Goal: Find specific page/section: Find specific page/section

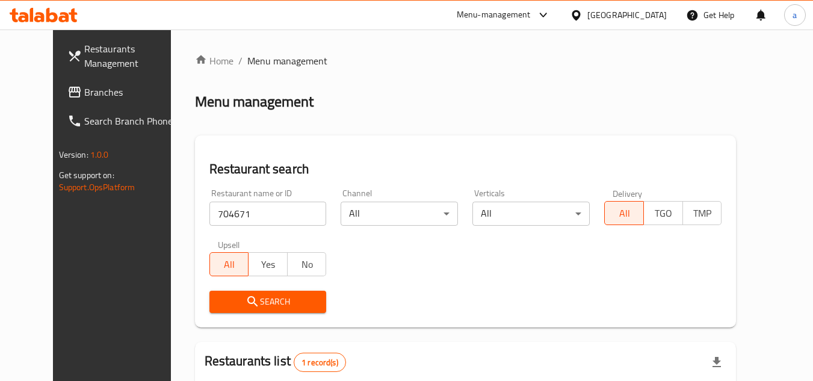
scroll to position [146, 0]
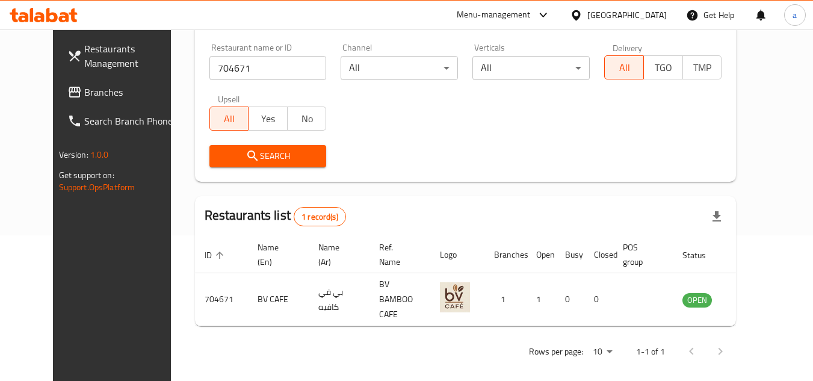
click at [119, 95] on span "Branches" at bounding box center [131, 92] width 95 height 14
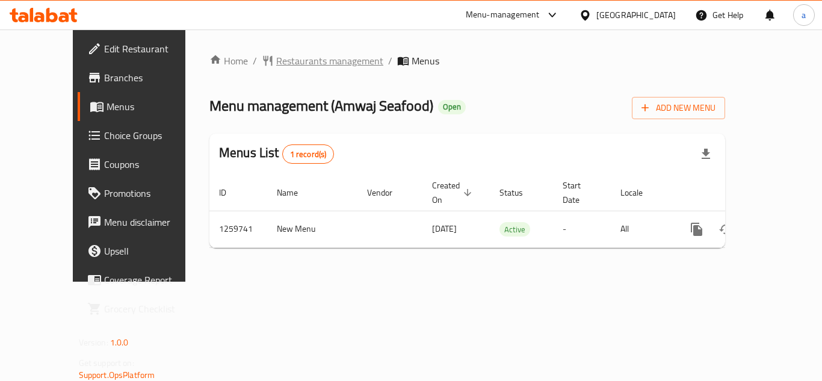
click at [290, 61] on span "Restaurants management" at bounding box center [329, 61] width 107 height 14
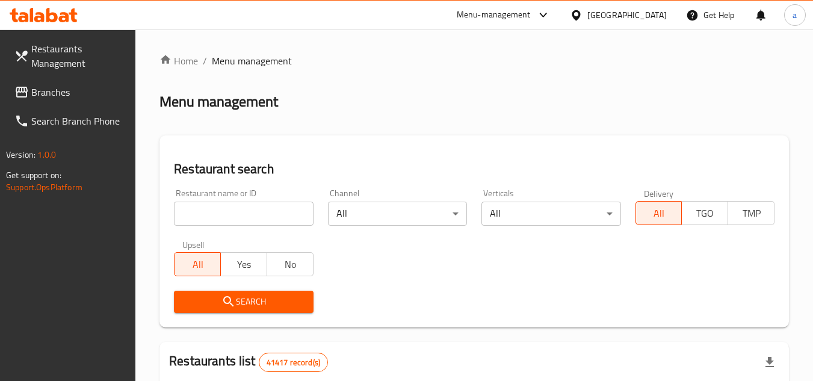
click at [256, 215] on input "search" at bounding box center [243, 214] width 139 height 24
paste input "684539"
type input "684539"
click at [271, 294] on span "Search" at bounding box center [244, 301] width 120 height 15
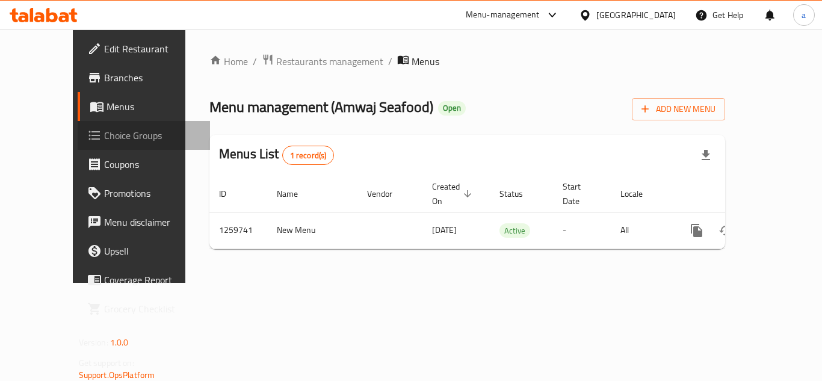
click at [104, 135] on span "Choice Groups" at bounding box center [152, 135] width 96 height 14
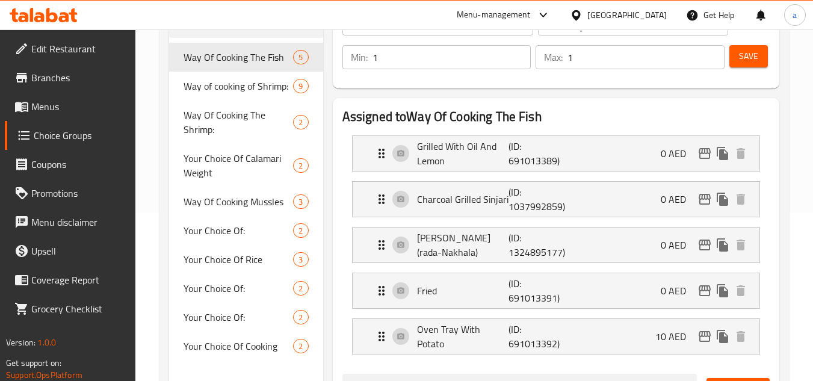
scroll to position [181, 0]
